Goal: Information Seeking & Learning: Find specific fact

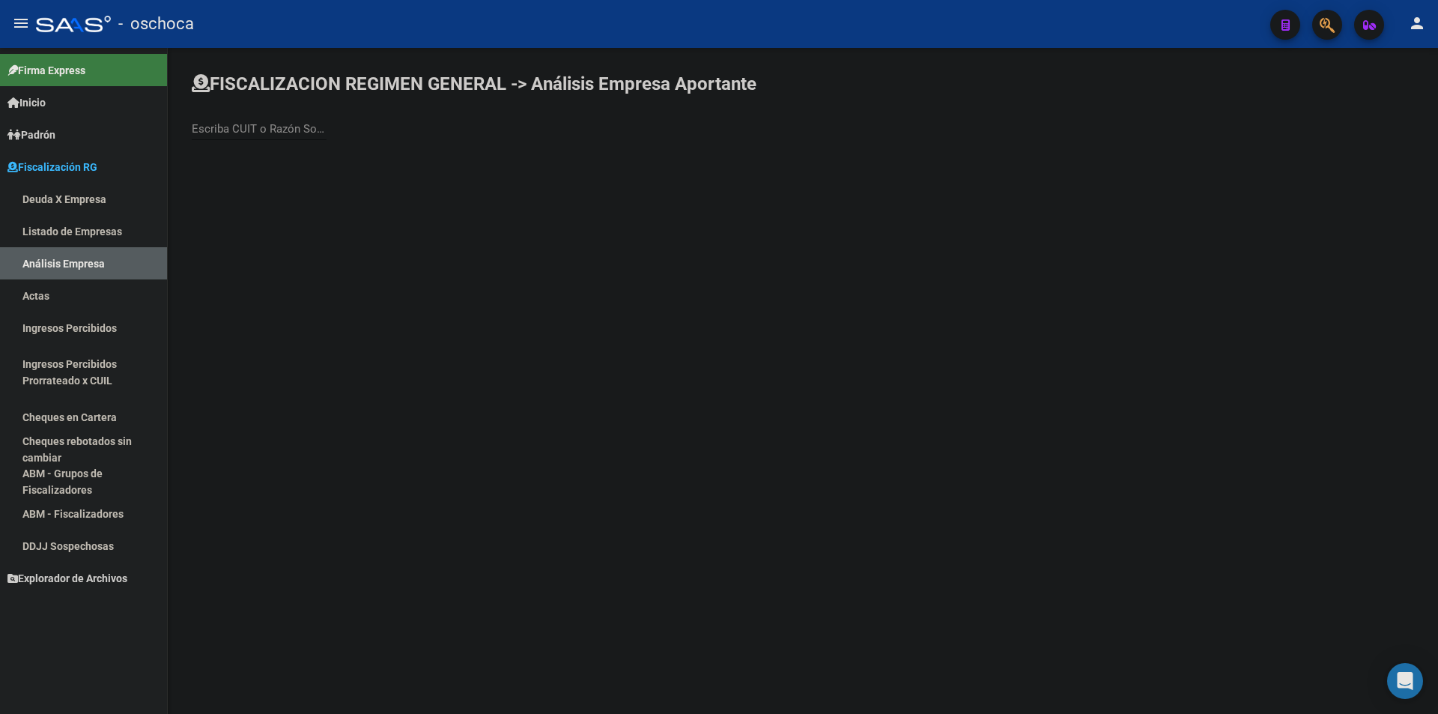
click at [64, 254] on link "Análisis Empresa" at bounding box center [83, 263] width 167 height 32
click at [269, 127] on input "Escriba CUIT o Razón Social para buscar" at bounding box center [259, 128] width 135 height 13
type input "[PERSON_NAME]"
click at [302, 162] on span "[PERSON_NAME]" at bounding box center [416, 158] width 425 height 36
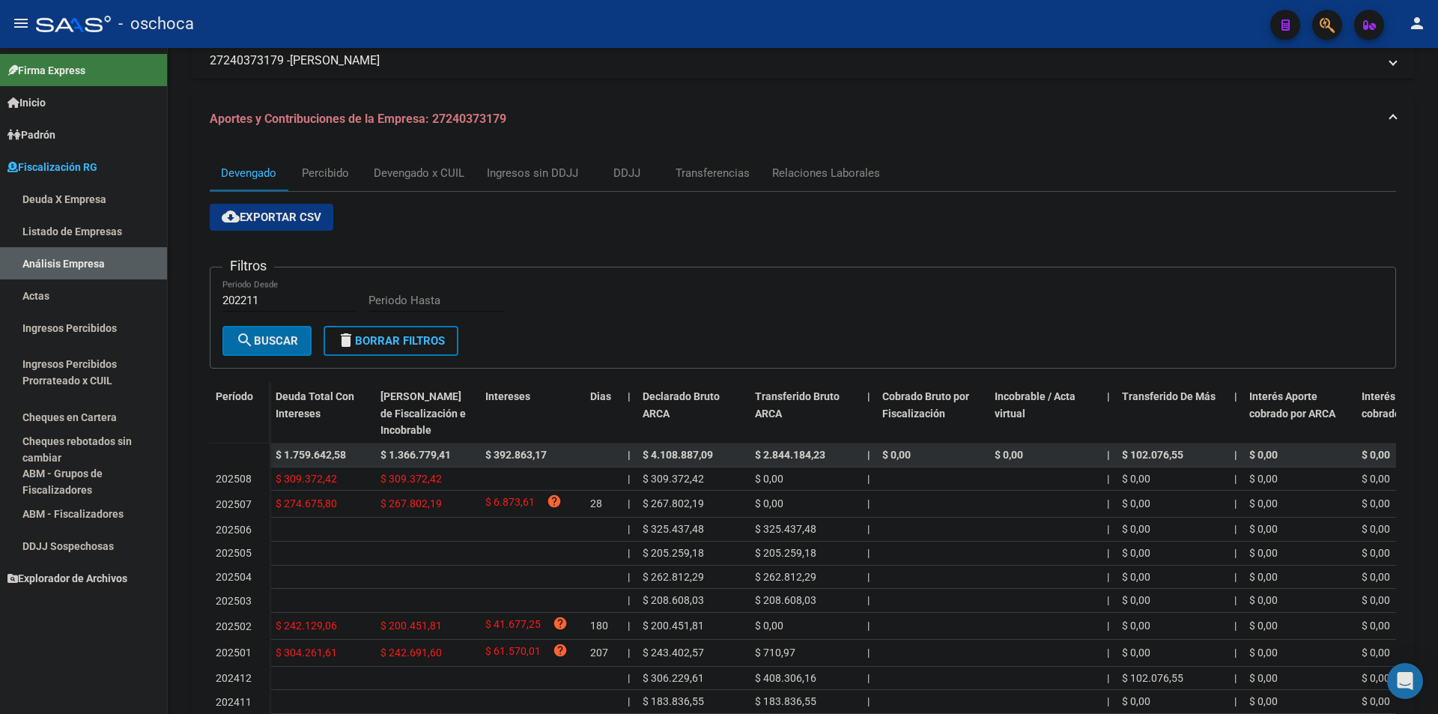
scroll to position [221, 0]
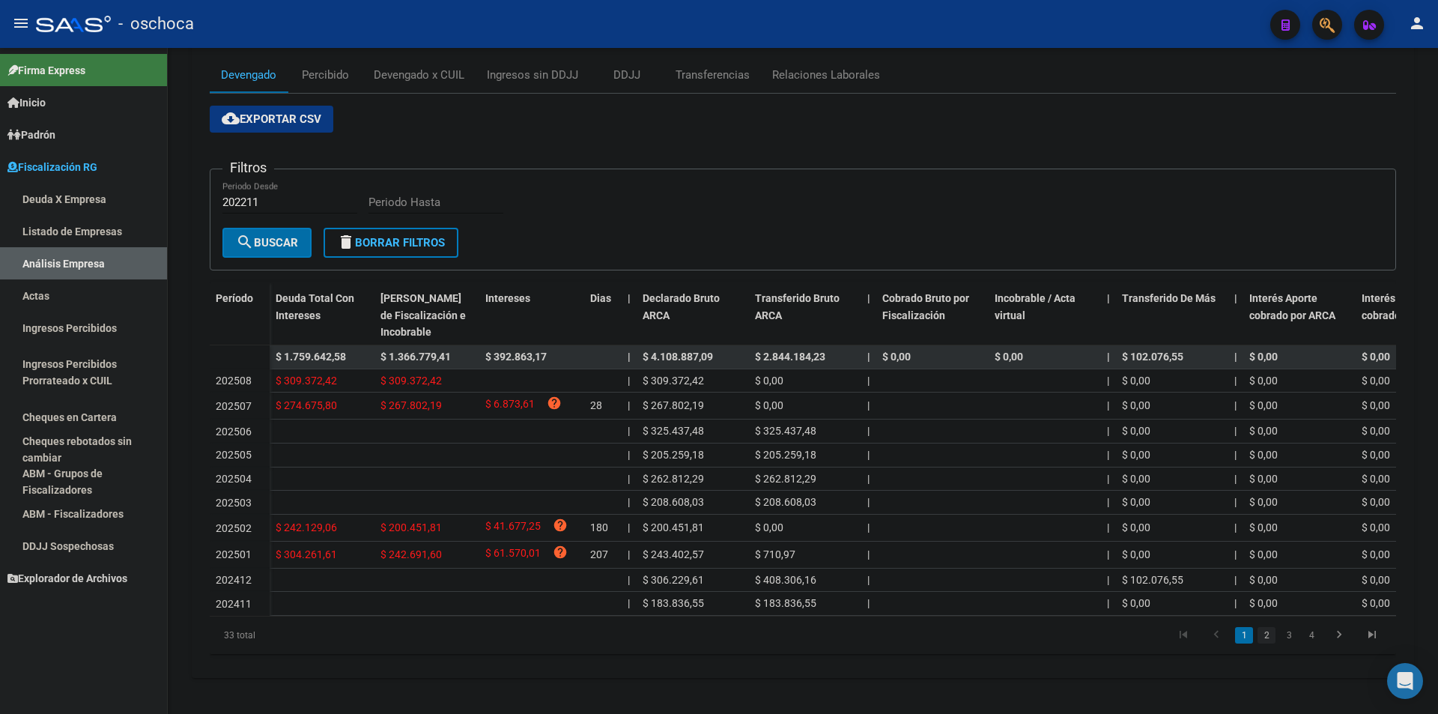
click at [1272, 629] on link "2" at bounding box center [1267, 635] width 18 height 16
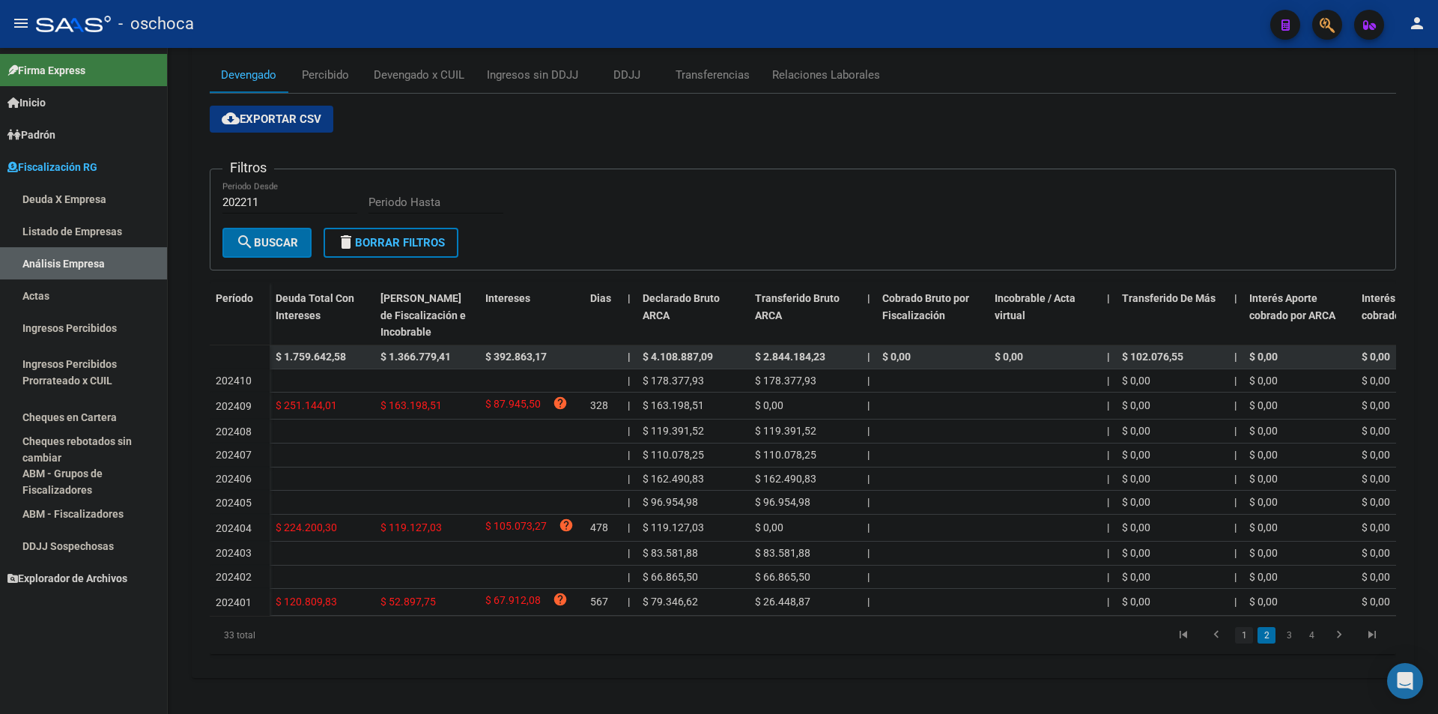
click at [1237, 634] on link "1" at bounding box center [1244, 635] width 18 height 16
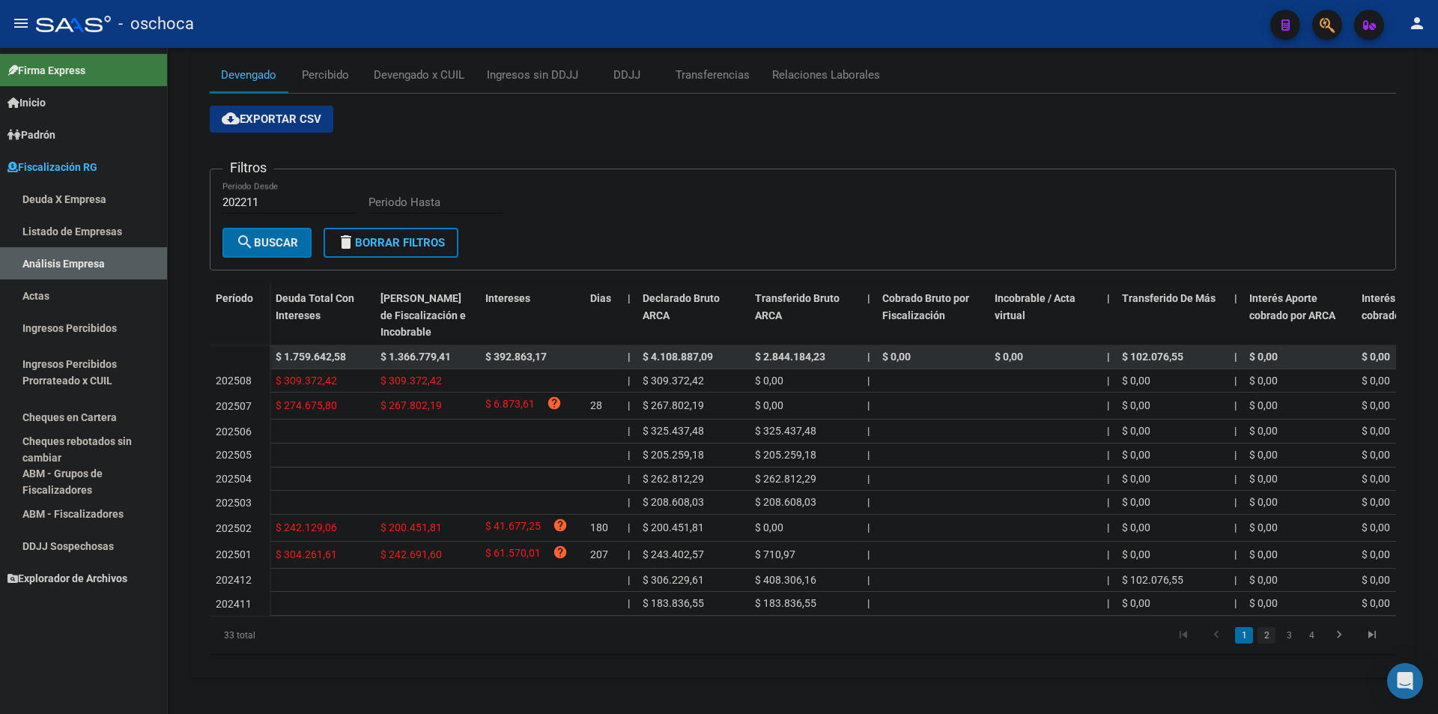
click at [1260, 629] on link "2" at bounding box center [1267, 635] width 18 height 16
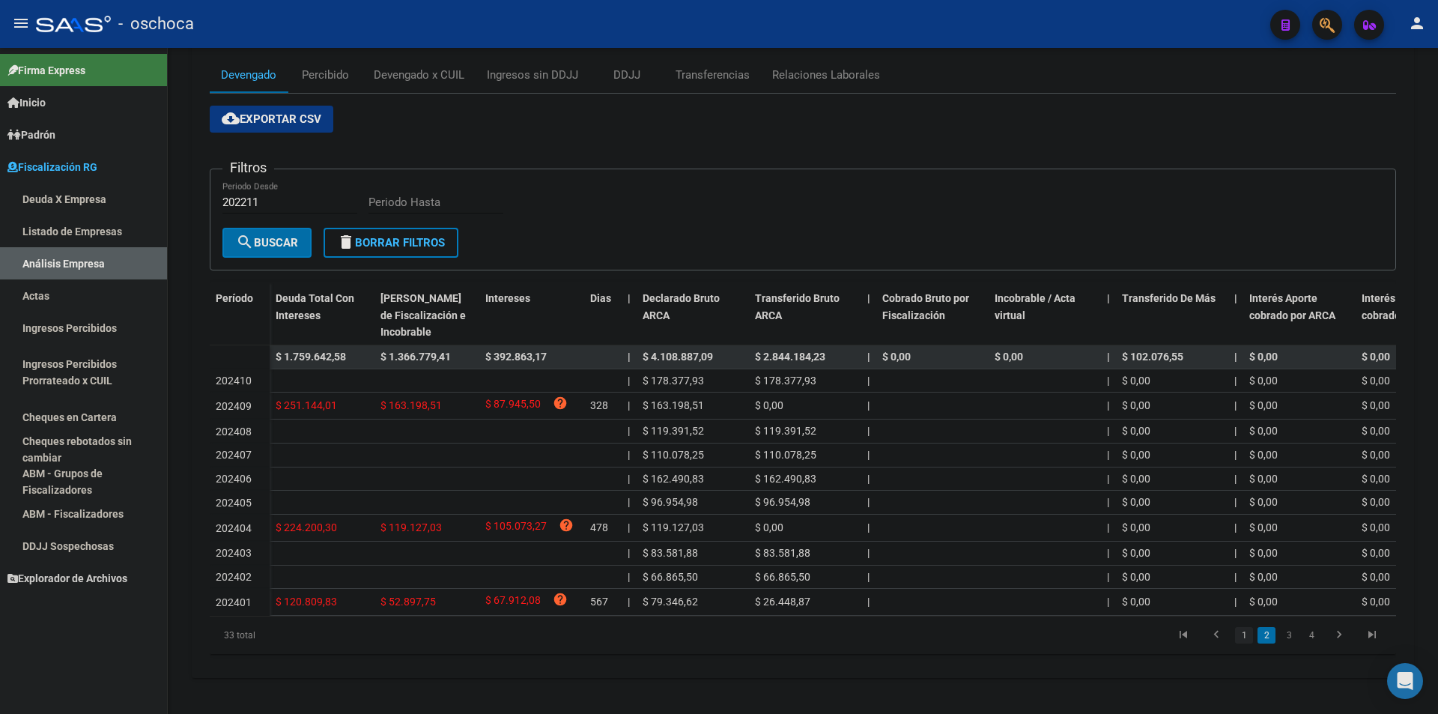
click at [1246, 638] on link "1" at bounding box center [1244, 635] width 18 height 16
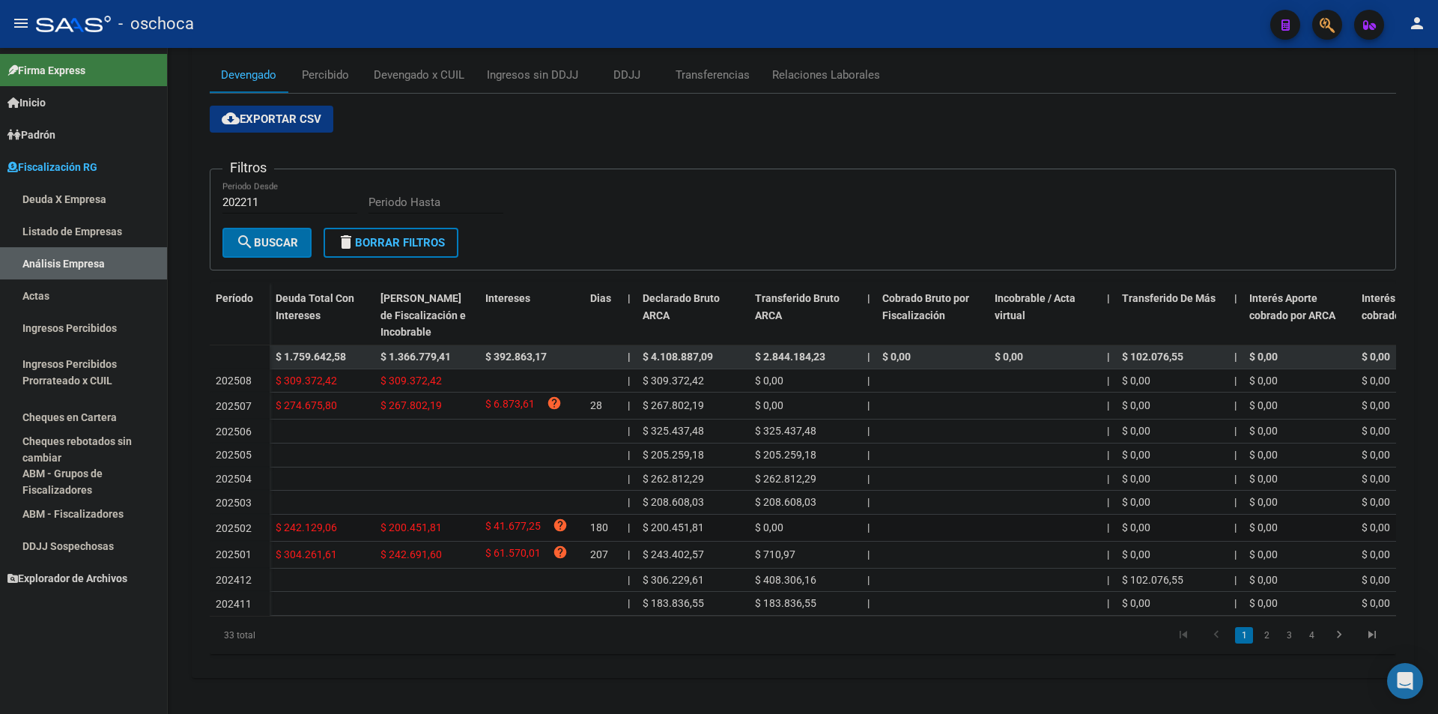
click at [410, 521] on span "$ 200.451,81" at bounding box center [410, 527] width 61 height 12
copy span "200.451,81"
click at [434, 399] on span "$ 267.802,19" at bounding box center [410, 405] width 61 height 12
click at [432, 399] on span "$ 267.802,19" at bounding box center [410, 405] width 61 height 12
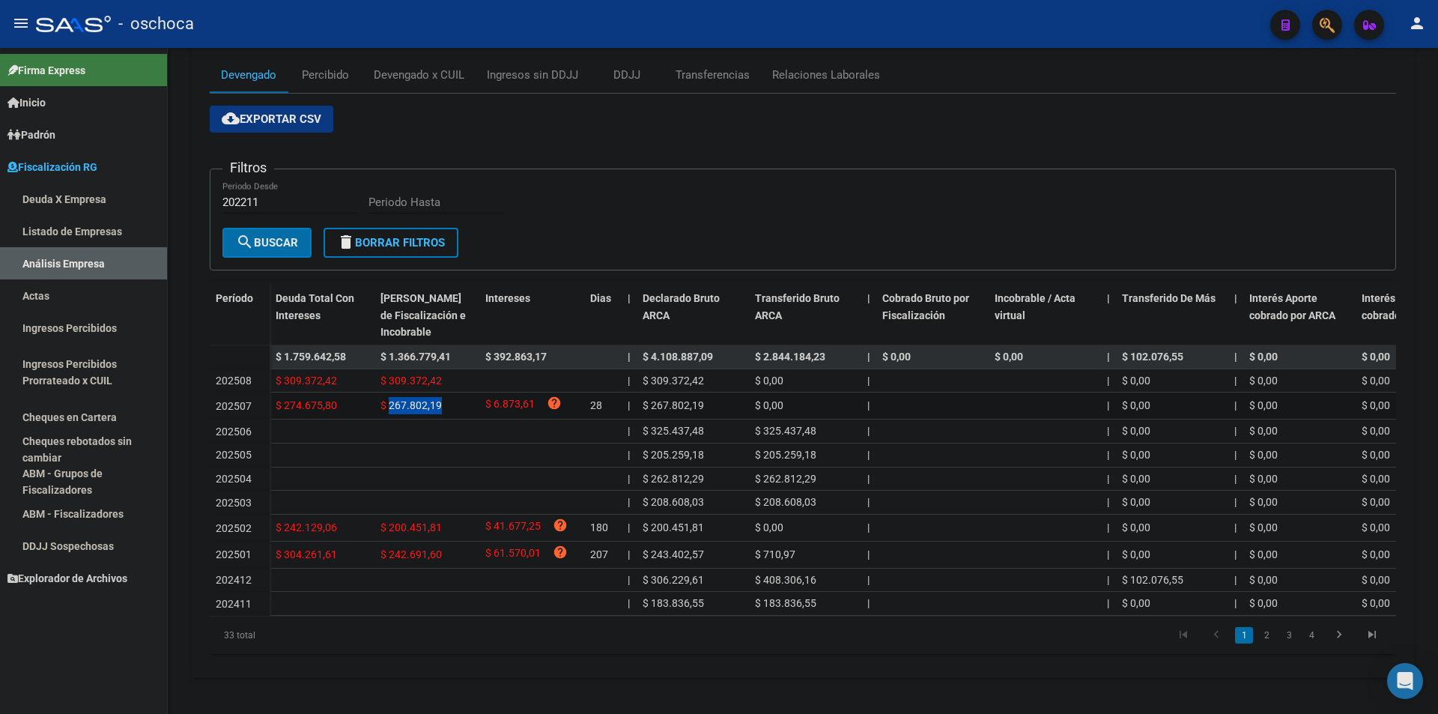
click at [432, 399] on span "$ 267.802,19" at bounding box center [410, 405] width 61 height 12
click at [419, 399] on span "$ 267.802,19" at bounding box center [410, 405] width 61 height 12
click at [445, 372] on div "$ 309.372,42" at bounding box center [426, 380] width 93 height 17
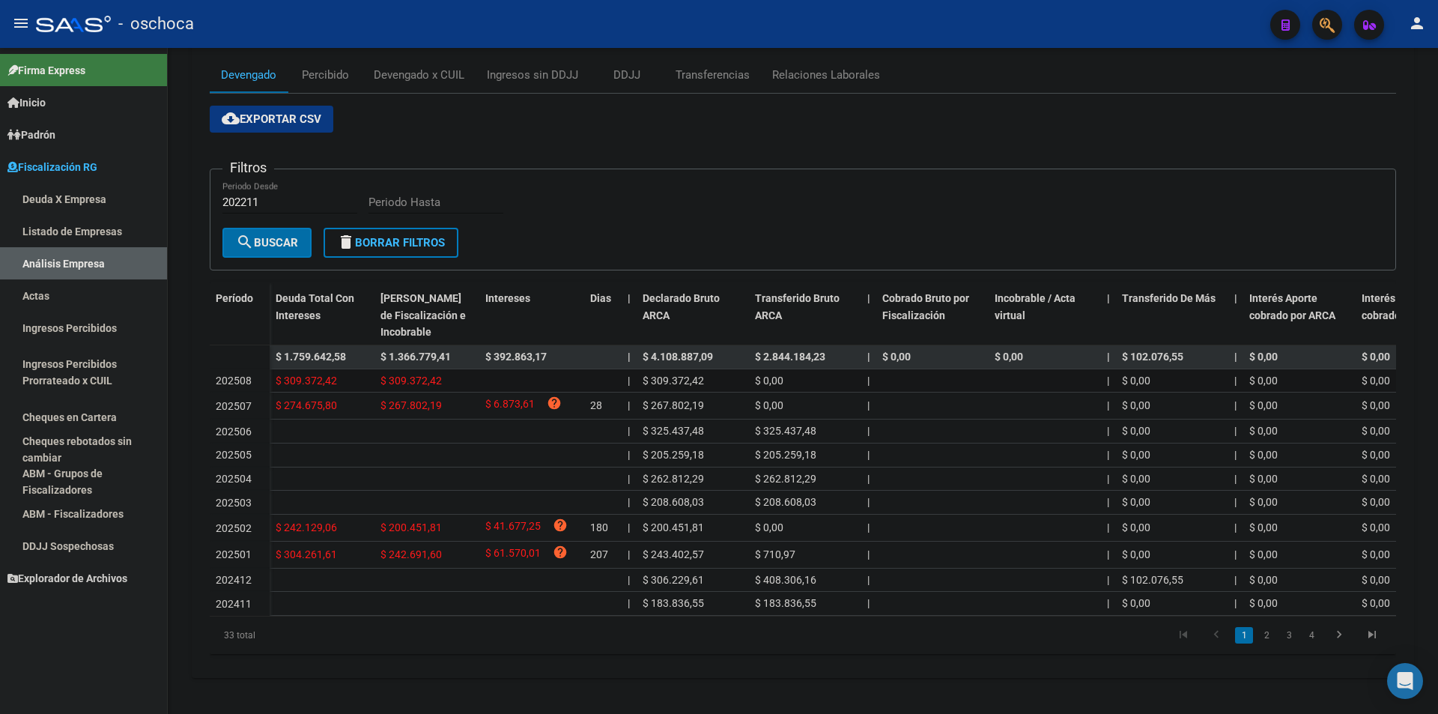
click at [434, 374] on span "$ 309.372,42" at bounding box center [410, 380] width 61 height 12
copy span "309.372,42"
click at [874, 201] on div "Filtros 202211 Periodo Desde Periodo Hasta" at bounding box center [802, 204] width 1161 height 46
